Goal: Task Accomplishment & Management: Complete application form

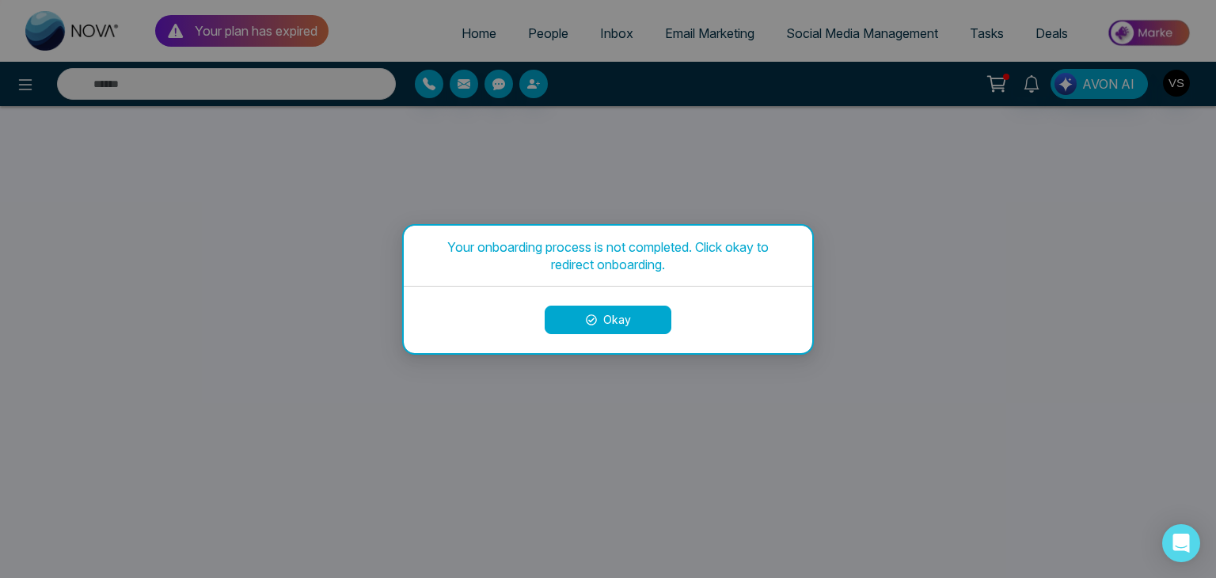
select select
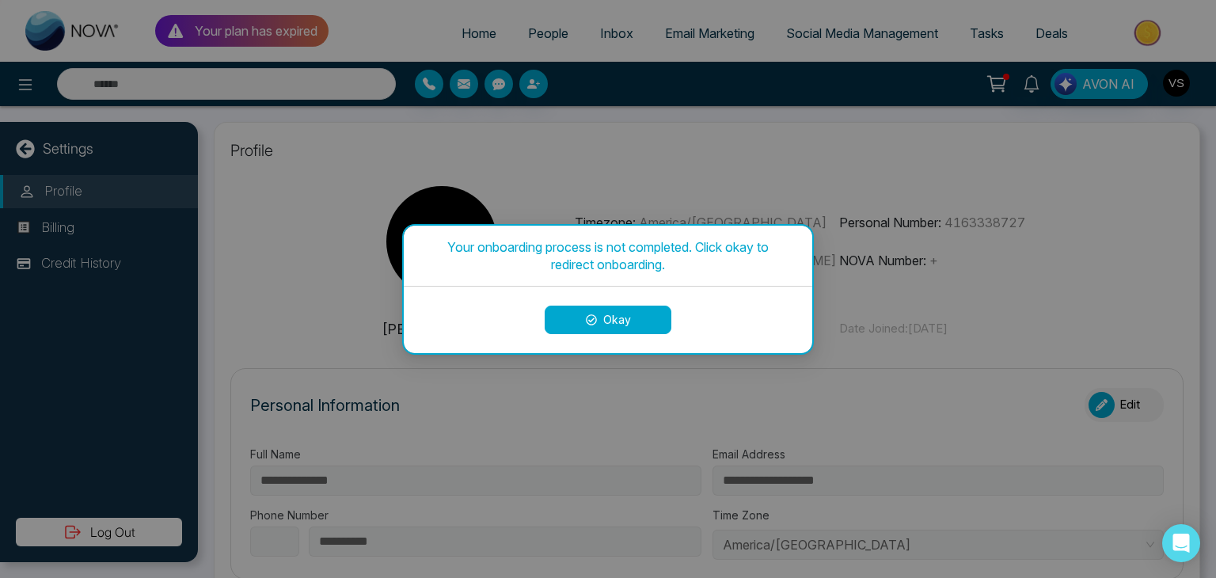
click at [638, 318] on button "Okay" at bounding box center [608, 320] width 127 height 29
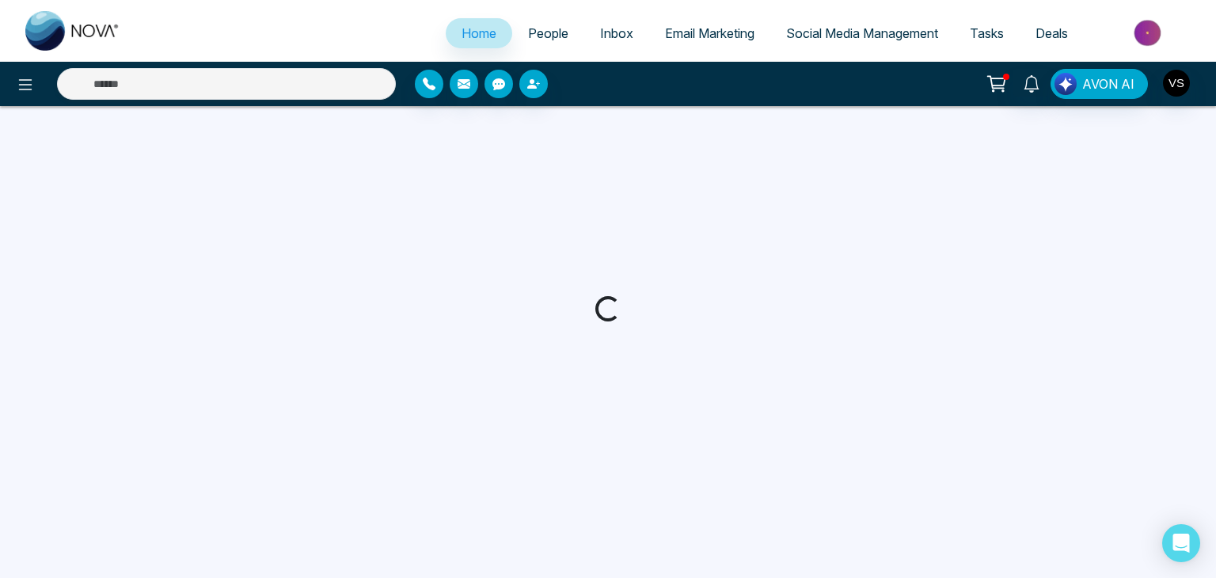
select select "*"
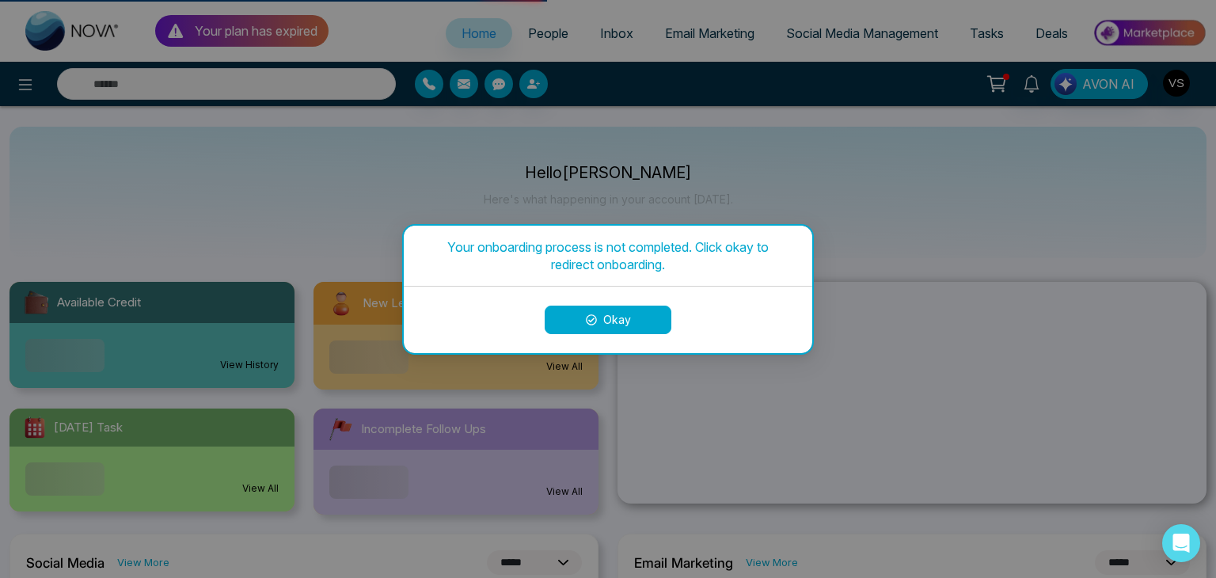
select select
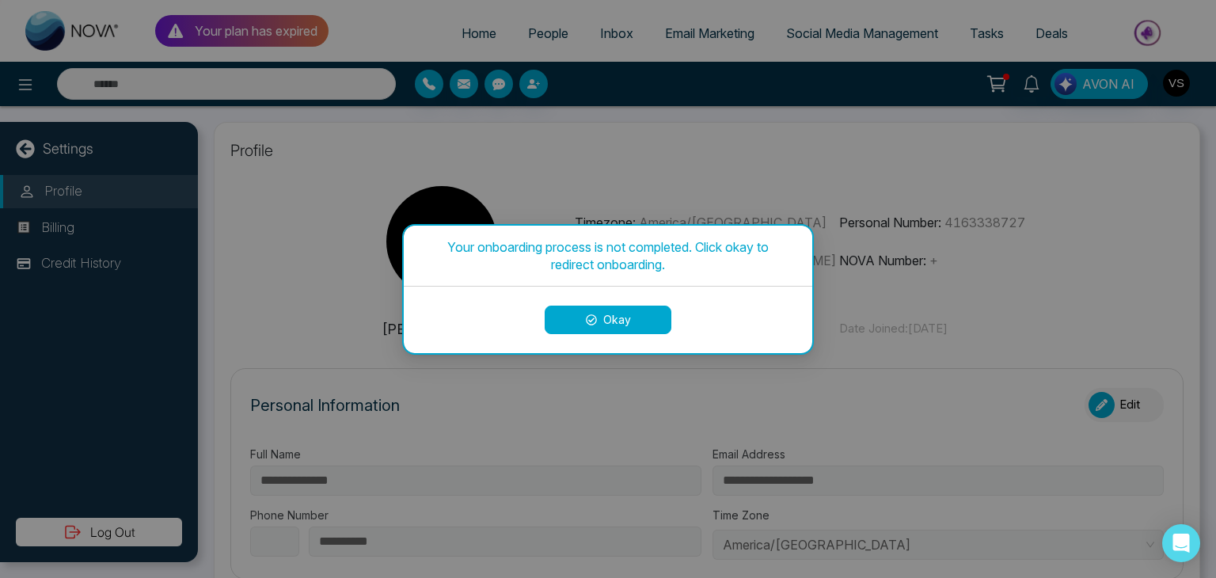
click at [624, 314] on button "Okay" at bounding box center [608, 320] width 127 height 29
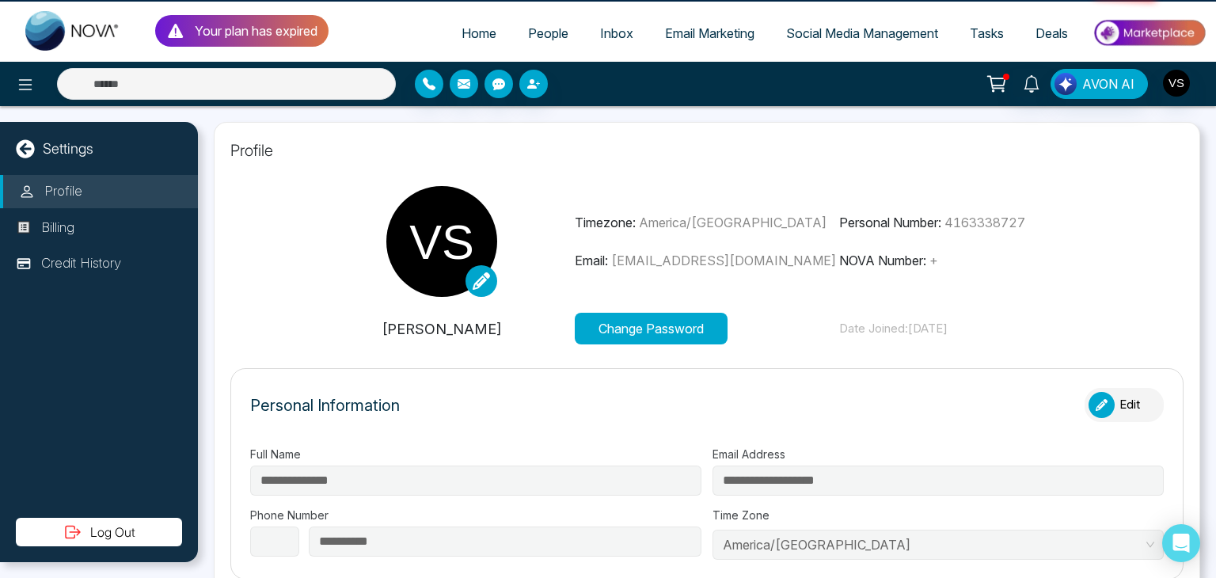
select select
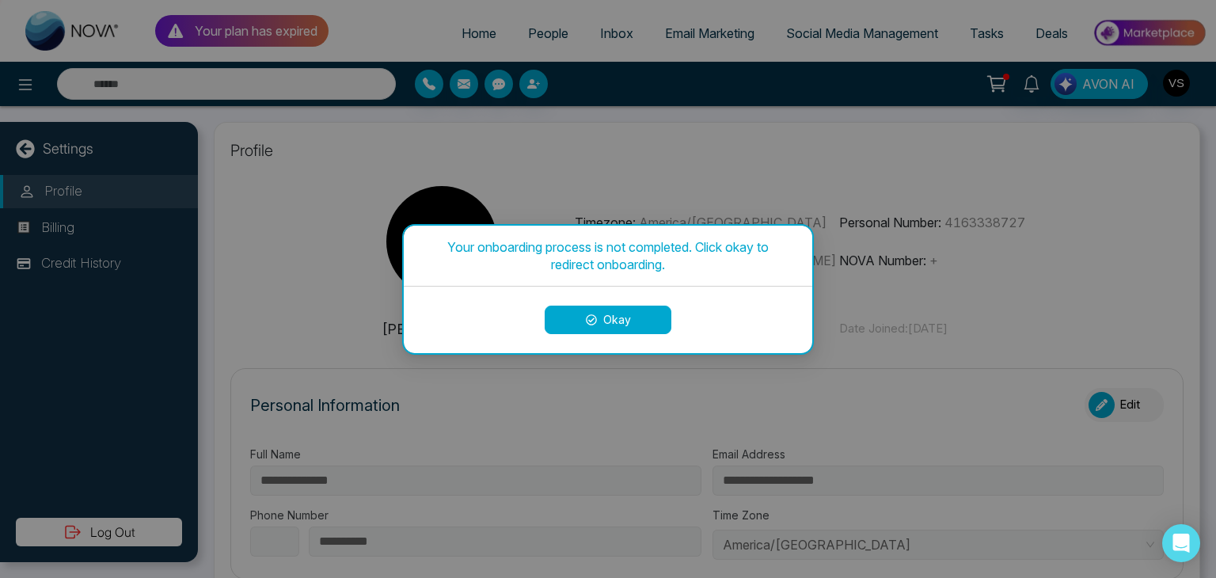
click at [633, 319] on button "Okay" at bounding box center [608, 320] width 127 height 29
